Goal: Information Seeking & Learning: Understand process/instructions

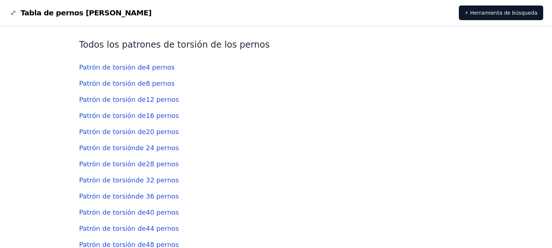
scroll to position [1798, 0]
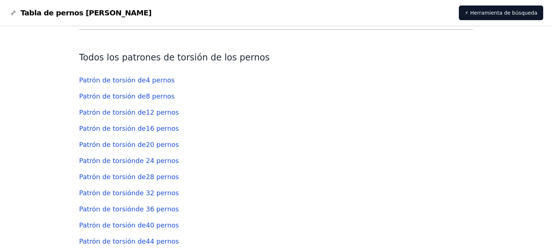
click at [121, 92] on font "Patrón de torsión de" at bounding box center [112, 96] width 67 height 8
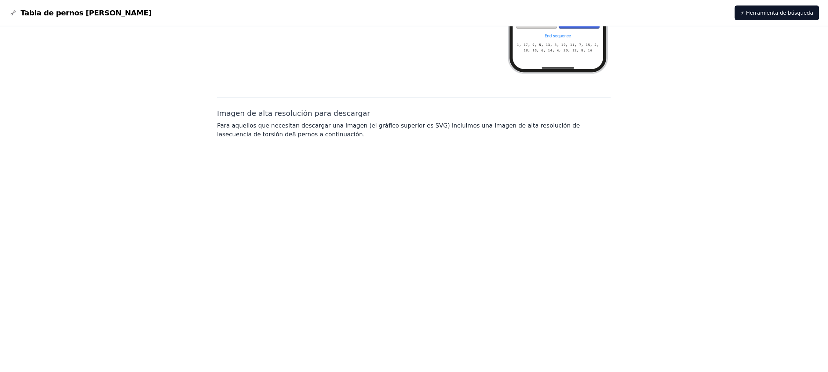
scroll to position [506, 0]
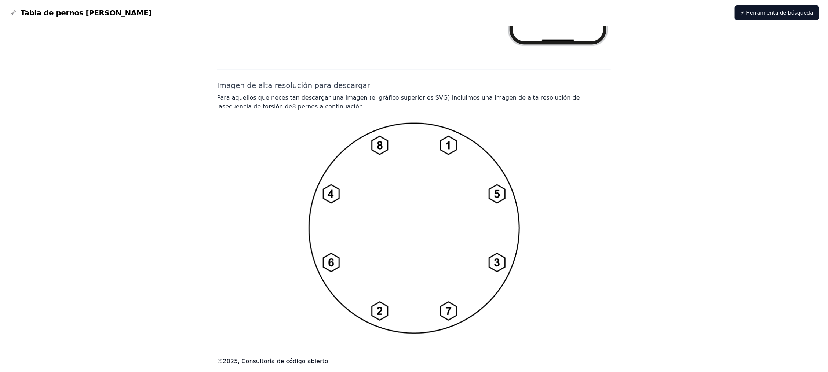
click at [403, 165] on img at bounding box center [414, 228] width 211 height 211
click at [456, 229] on img at bounding box center [414, 228] width 211 height 211
click at [424, 248] on img at bounding box center [414, 228] width 211 height 211
click at [419, 241] on img at bounding box center [414, 228] width 211 height 211
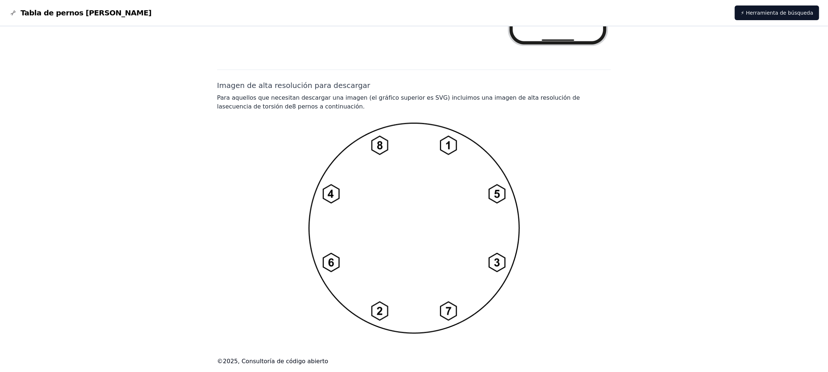
click at [476, 201] on img at bounding box center [414, 228] width 211 height 211
click at [550, 201] on div at bounding box center [414, 228] width 394 height 211
click at [464, 203] on img at bounding box center [414, 228] width 211 height 211
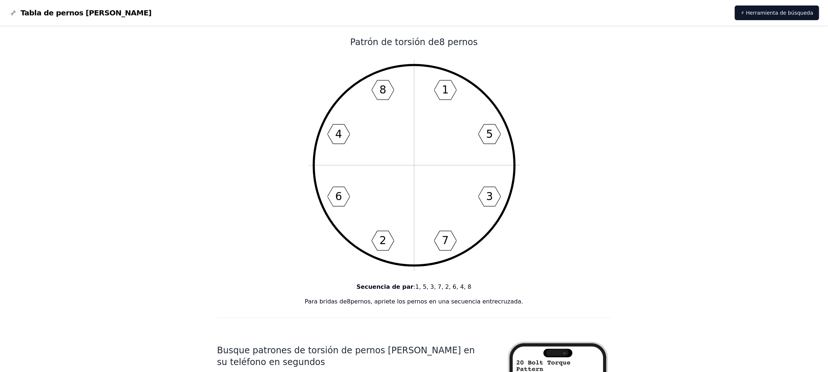
scroll to position [0, 0]
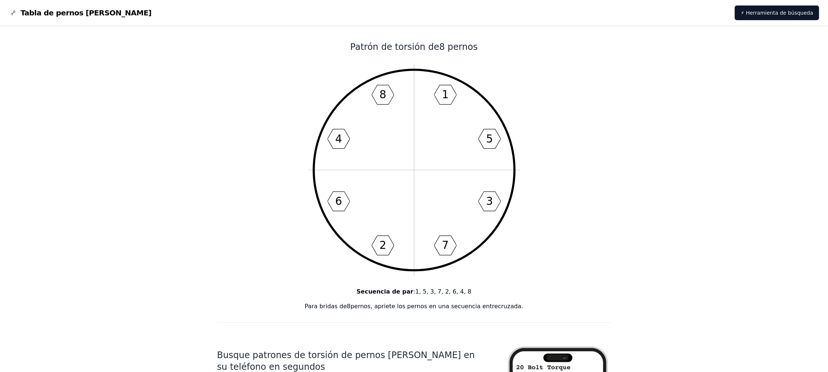
drag, startPoint x: 430, startPoint y: 197, endPoint x: 429, endPoint y: 194, distance: 3.7
click at [430, 203] on icon "1 5 3 7 2 6 4 8" at bounding box center [414, 170] width 211 height 211
click at [417, 137] on icon "1 5 3 7 2 6 4 8" at bounding box center [414, 170] width 211 height 211
drag, startPoint x: 417, startPoint y: 136, endPoint x: 358, endPoint y: 144, distance: 59.0
click at [358, 144] on icon "1 5 3 7 2 6 4 8" at bounding box center [414, 170] width 211 height 211
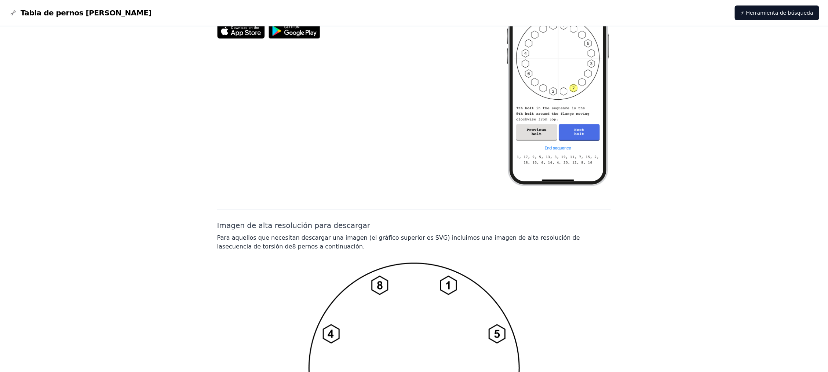
scroll to position [506, 0]
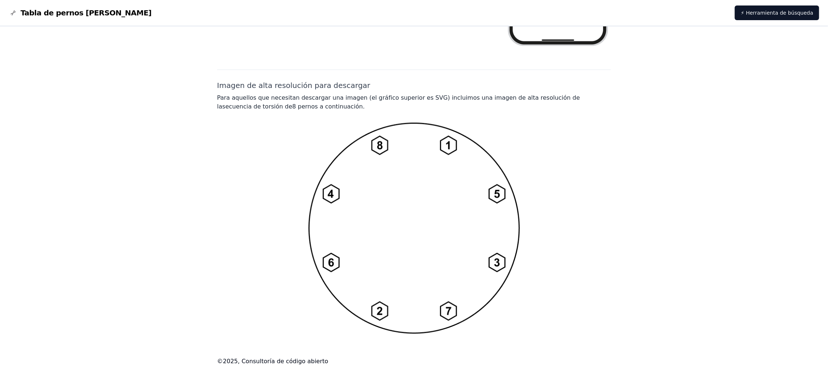
click at [404, 248] on img at bounding box center [414, 228] width 211 height 211
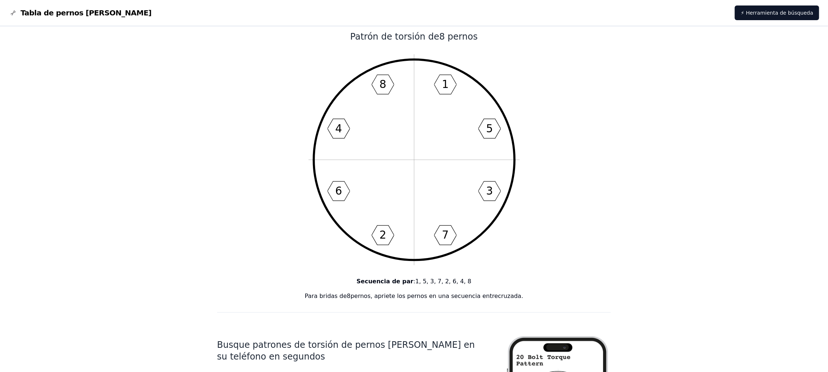
scroll to position [0, 0]
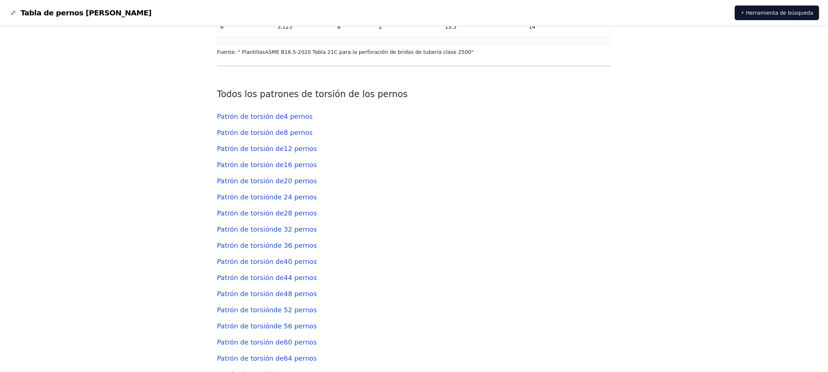
scroll to position [2367, 0]
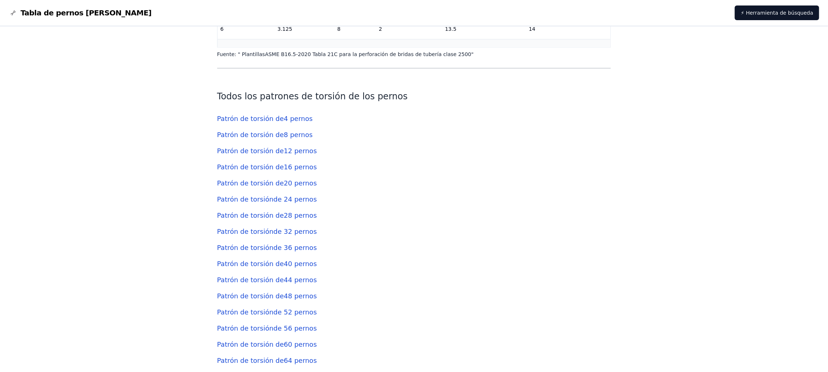
click at [284, 148] on font "12 pernos" at bounding box center [300, 152] width 33 height 8
